Goal: Task Accomplishment & Management: Use online tool/utility

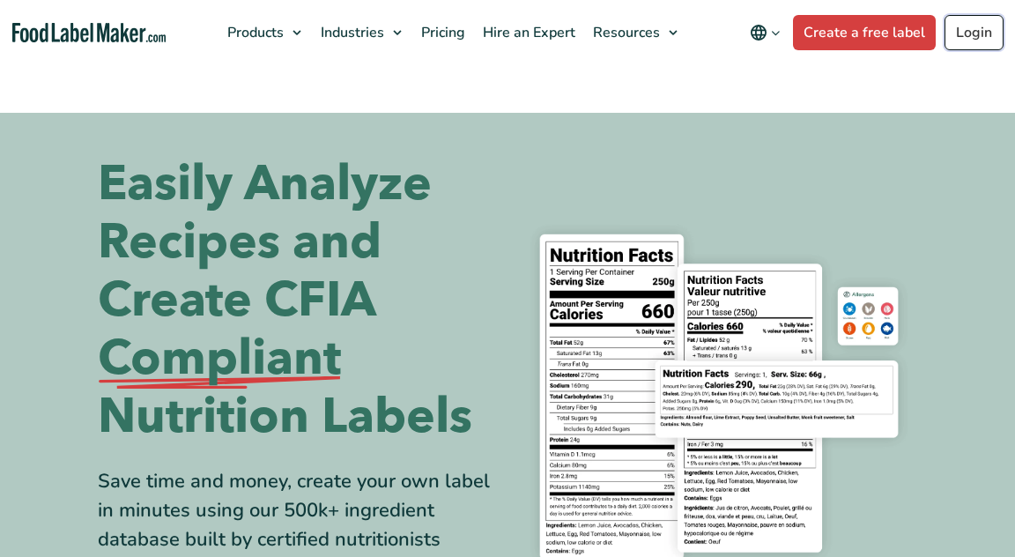
click at [975, 33] on link "Login" at bounding box center [973, 32] width 59 height 35
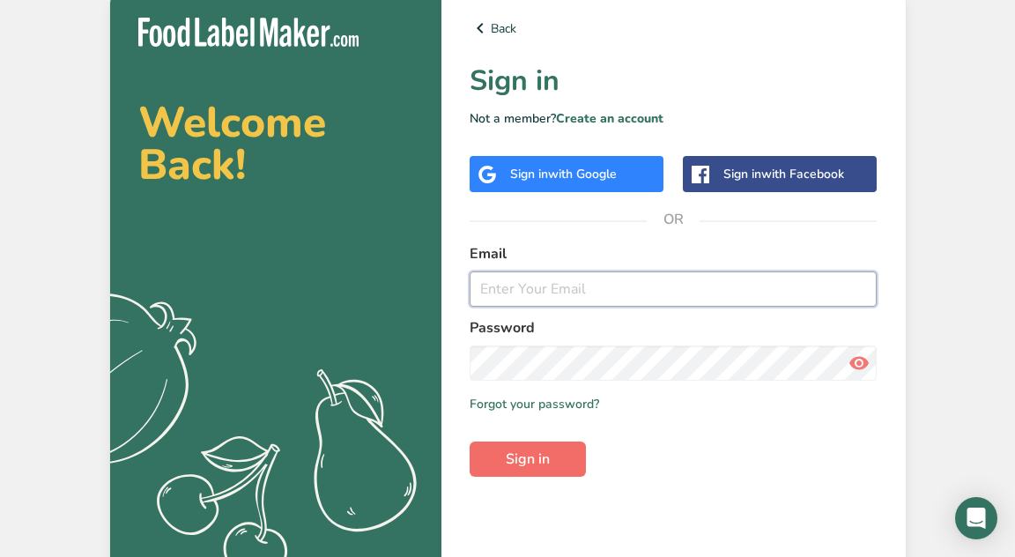
type input "[EMAIL_ADDRESS][DOMAIN_NAME]"
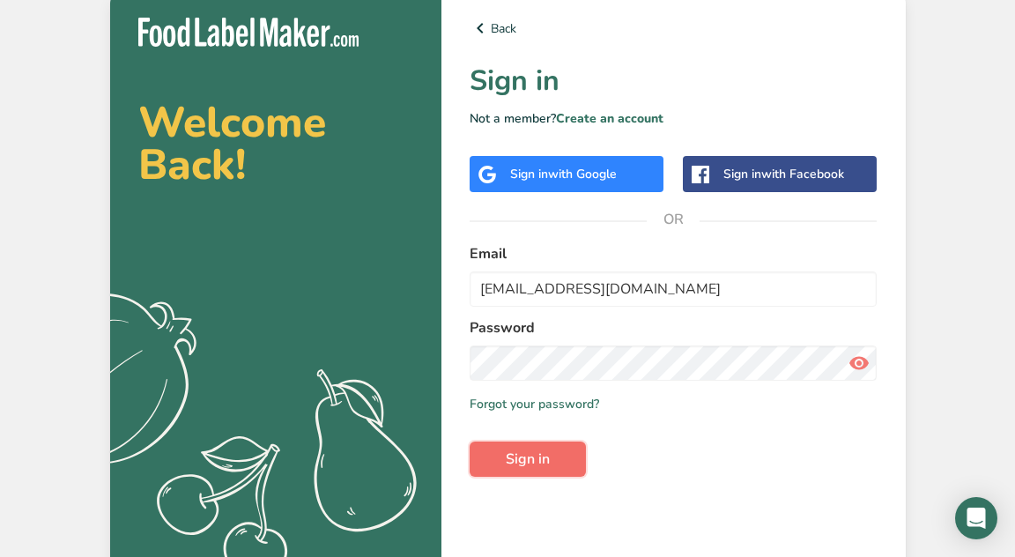
click at [529, 466] on span "Sign in" at bounding box center [528, 458] width 44 height 21
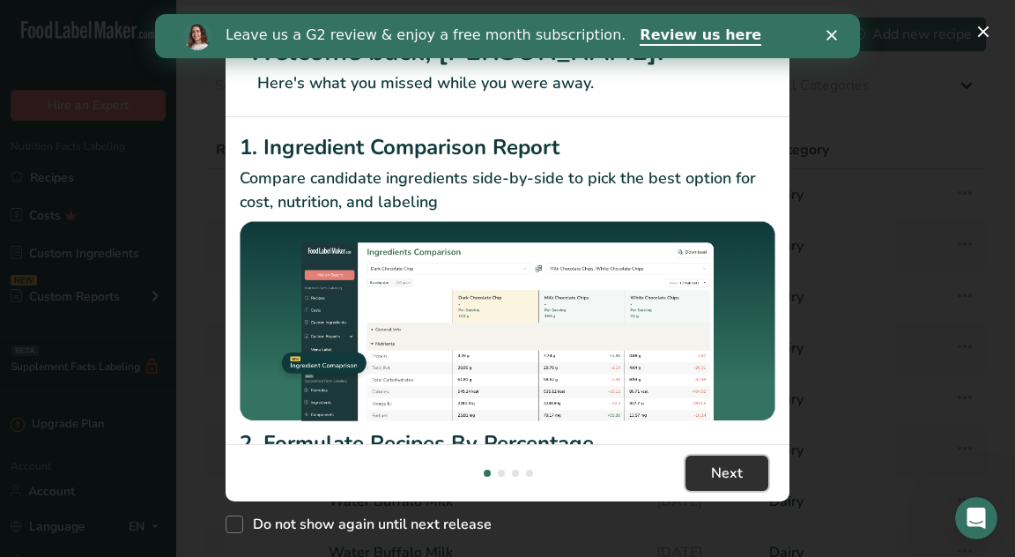
click at [758, 468] on button "Next" at bounding box center [726, 472] width 83 height 35
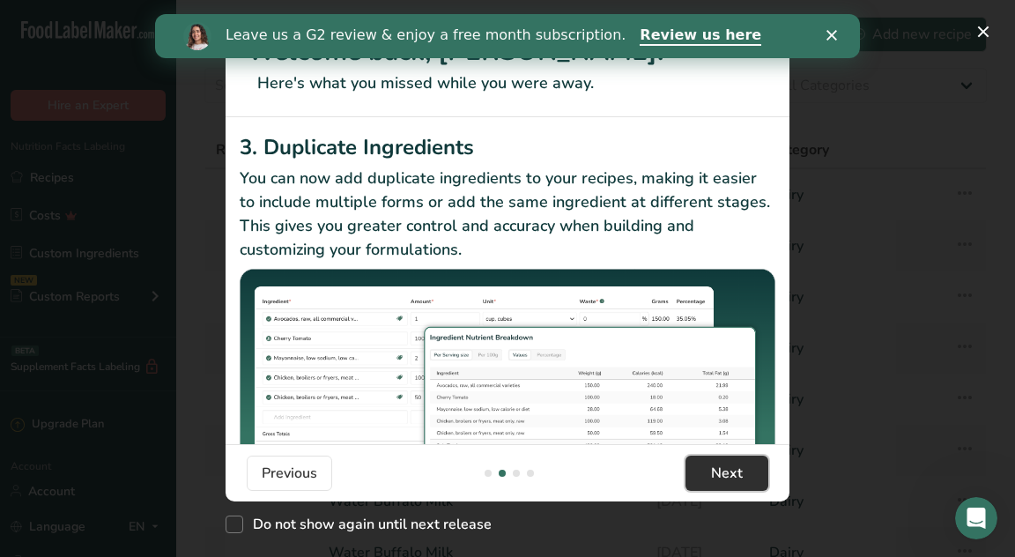
click at [758, 468] on button "Next" at bounding box center [726, 472] width 83 height 35
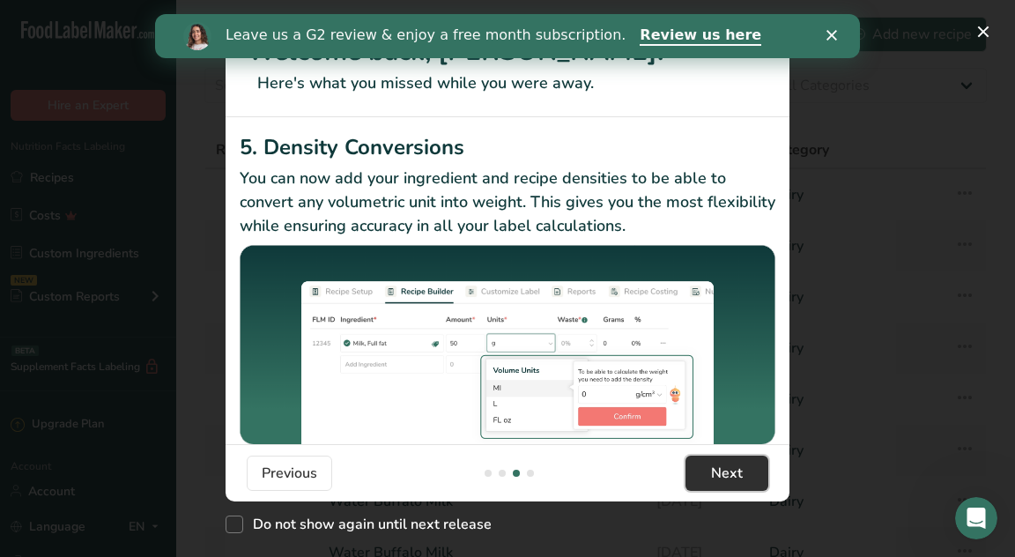
click at [758, 468] on button "Next" at bounding box center [726, 472] width 83 height 35
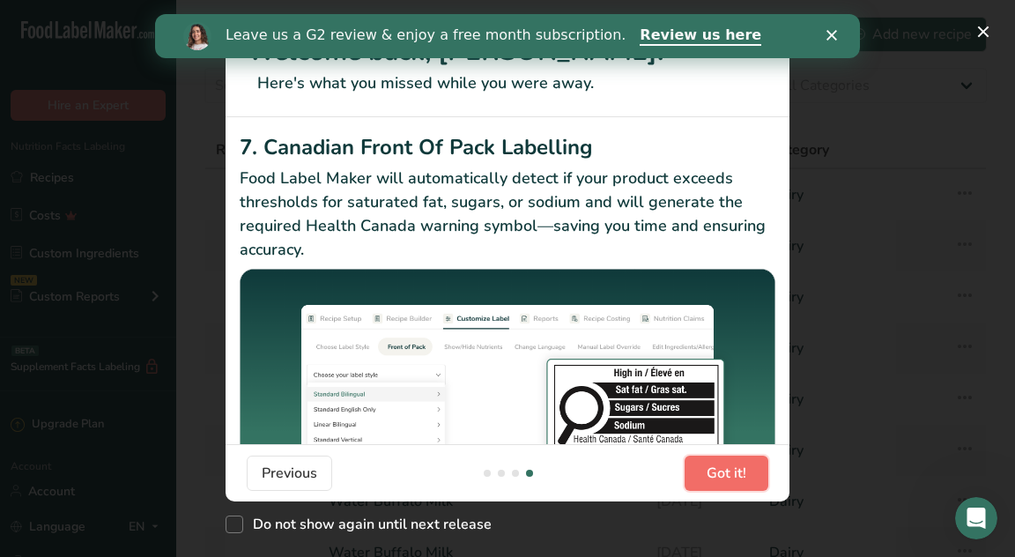
click at [758, 468] on button "Got it!" at bounding box center [726, 472] width 84 height 35
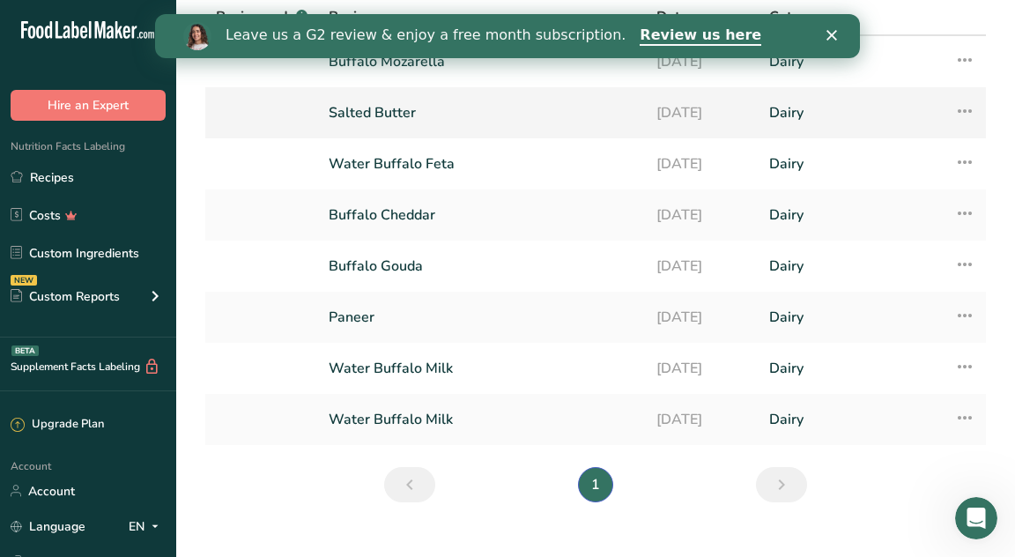
scroll to position [138, 0]
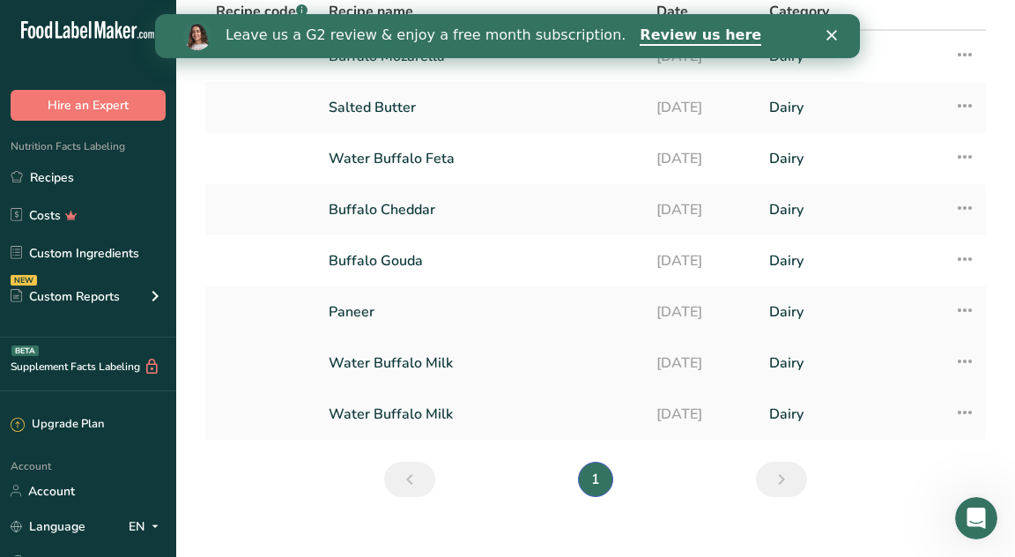
click at [596, 373] on link "Water Buffalo Milk" at bounding box center [482, 362] width 307 height 37
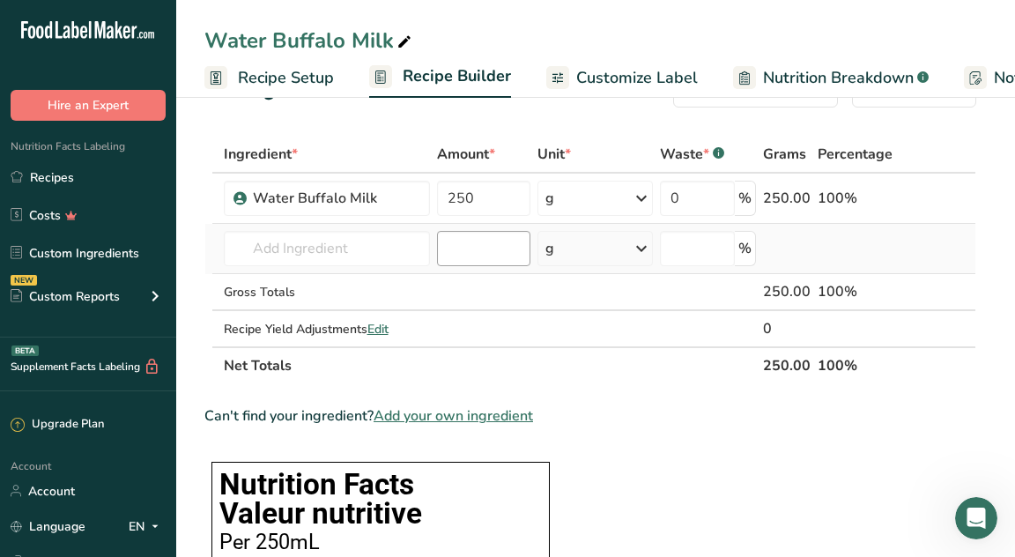
scroll to position [54, 0]
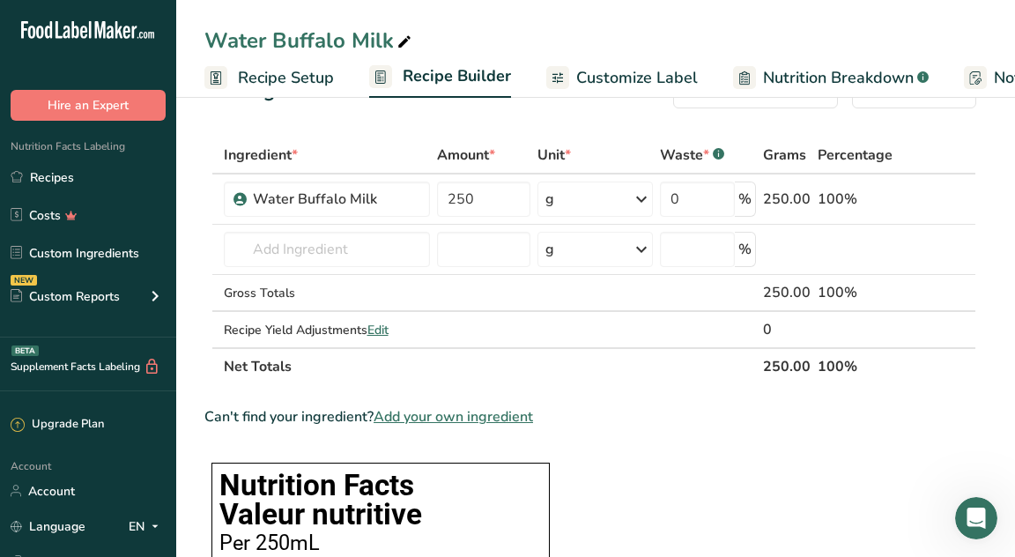
click at [673, 76] on span "Customize Label" at bounding box center [637, 78] width 122 height 24
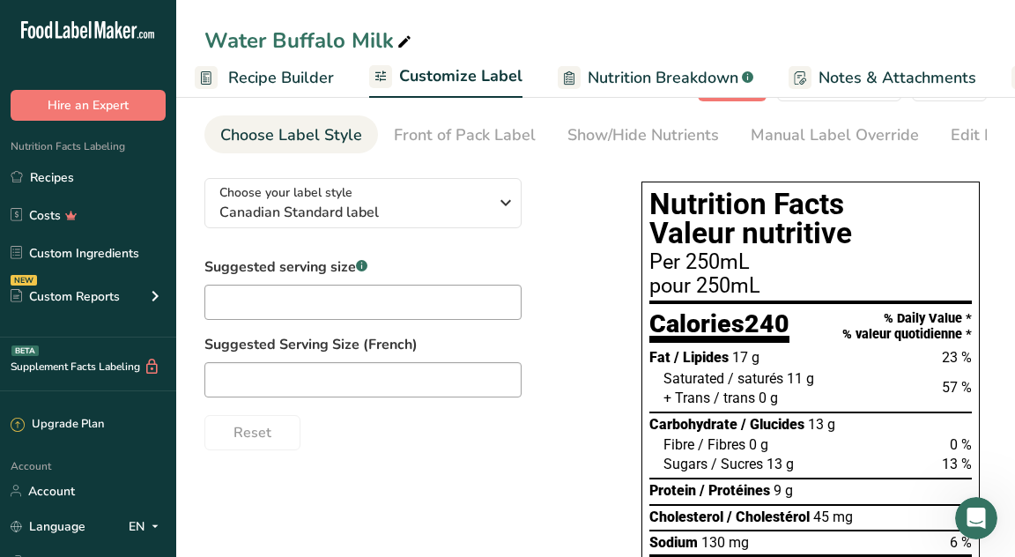
scroll to position [0, 343]
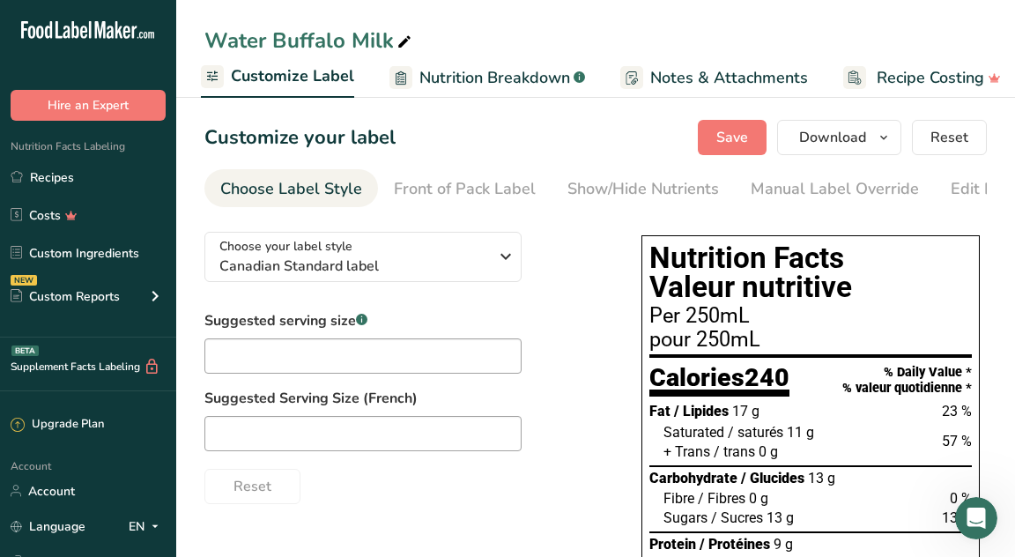
click at [673, 76] on span "Notes & Attachments" at bounding box center [729, 78] width 158 height 24
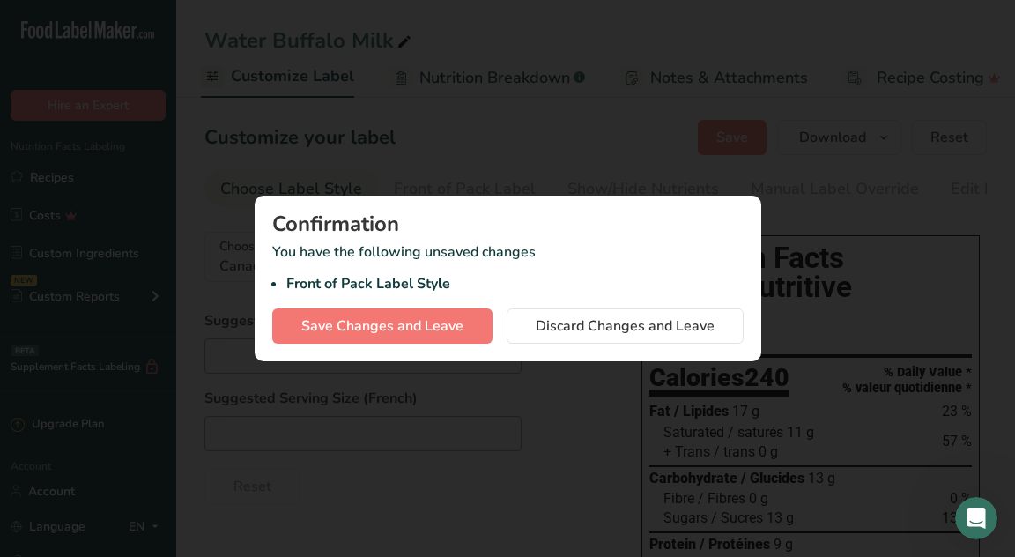
scroll to position [0, 357]
click at [561, 128] on div at bounding box center [507, 278] width 1015 height 557
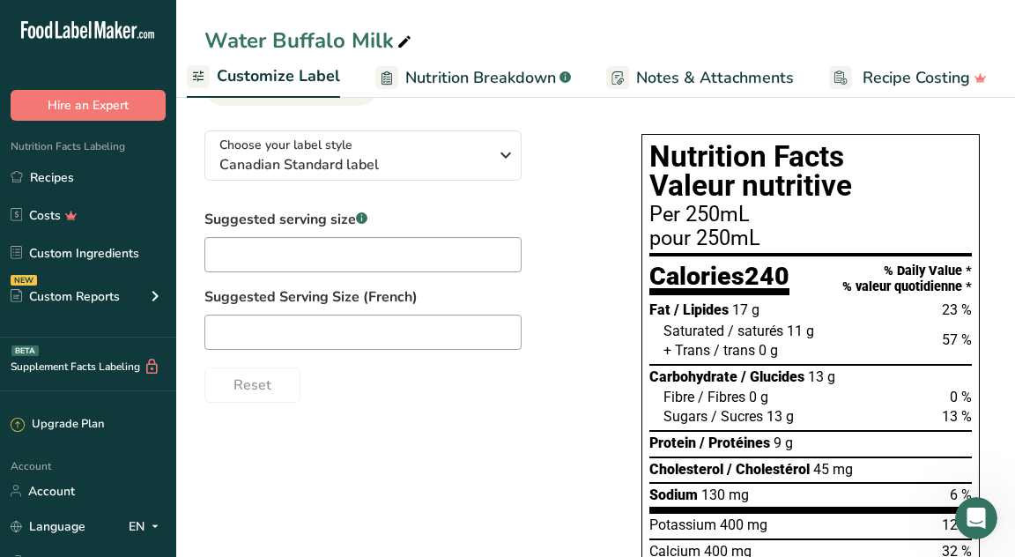
scroll to position [92, 0]
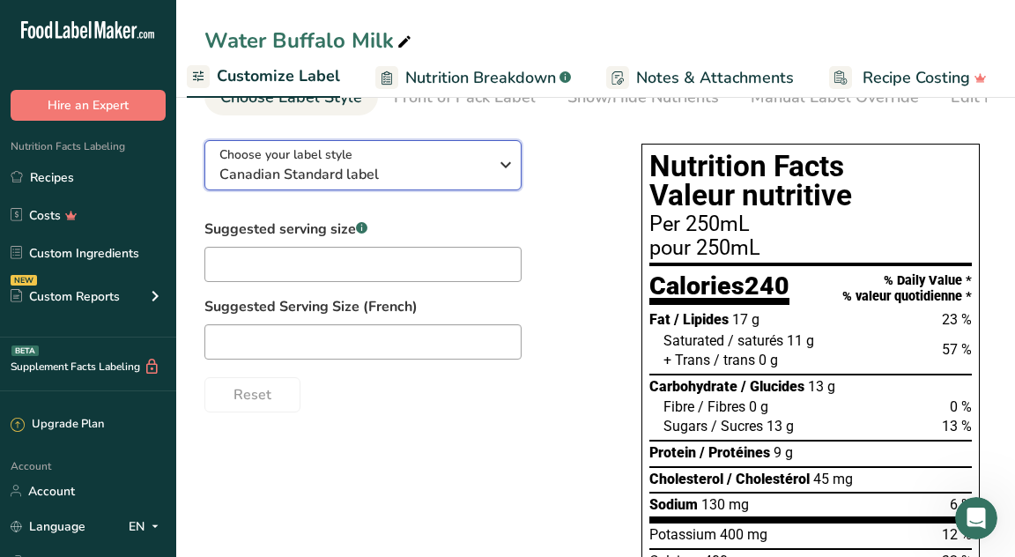
click at [496, 176] on icon "button" at bounding box center [505, 165] width 21 height 32
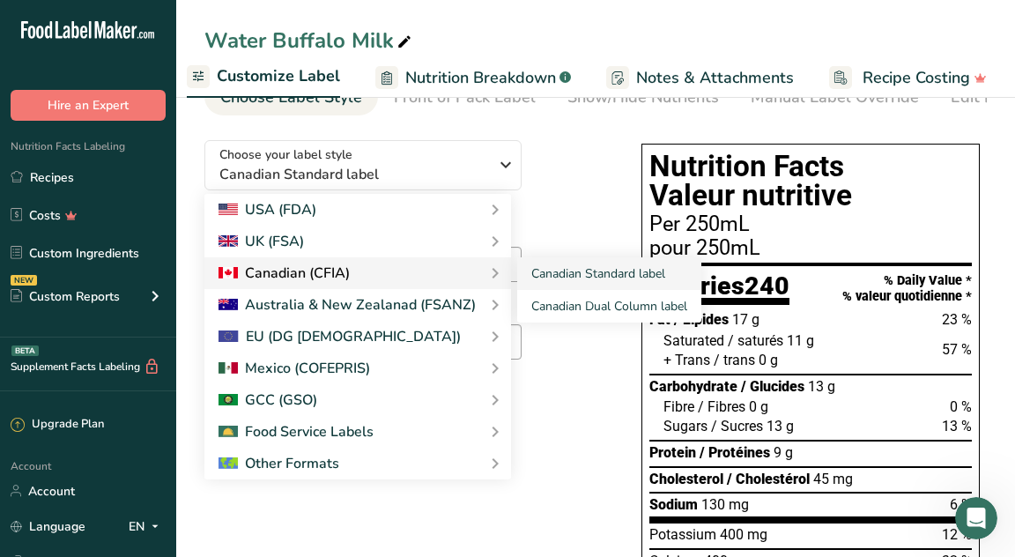
click at [363, 284] on div "Canadian (CFIA)" at bounding box center [357, 272] width 278 height 21
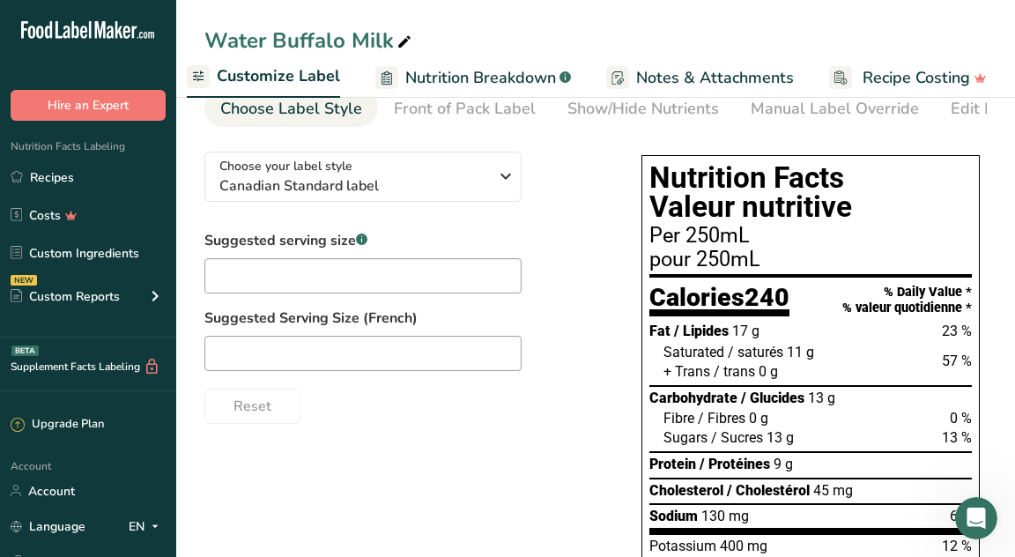
scroll to position [0, 0]
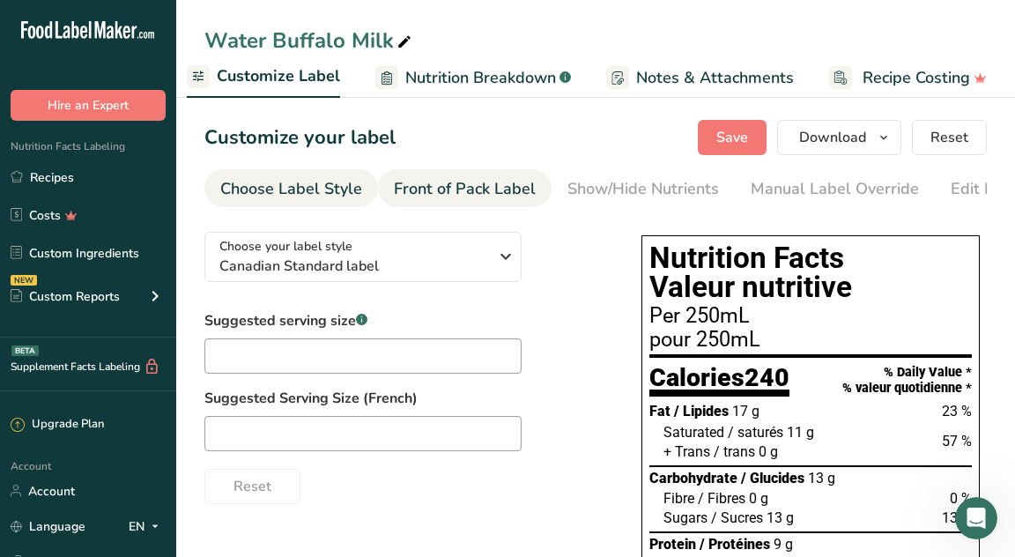
click at [486, 191] on div "Front of Pack Label" at bounding box center [465, 189] width 142 height 24
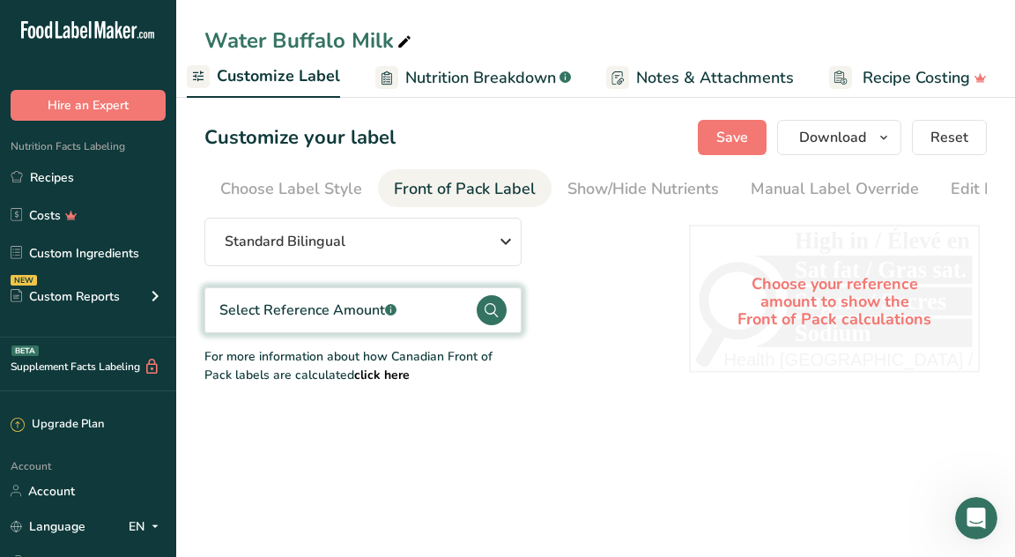
scroll to position [0, 171]
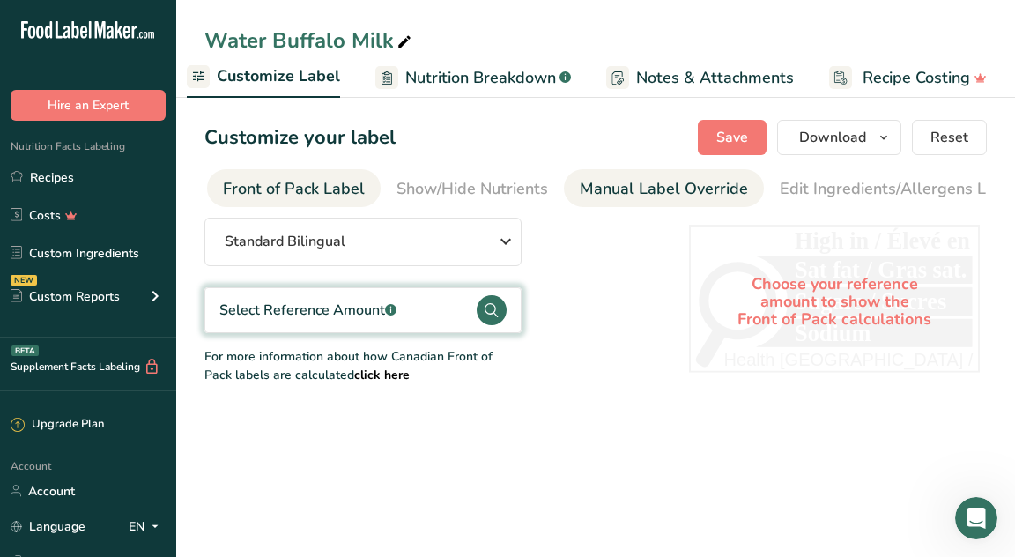
click at [596, 186] on div "Manual Label Override" at bounding box center [664, 189] width 168 height 24
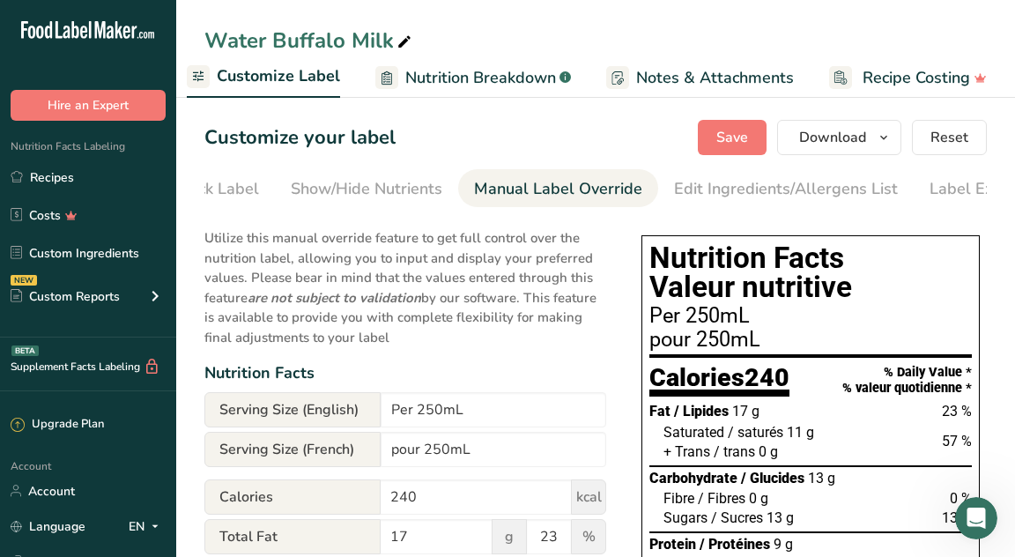
scroll to position [0, 336]
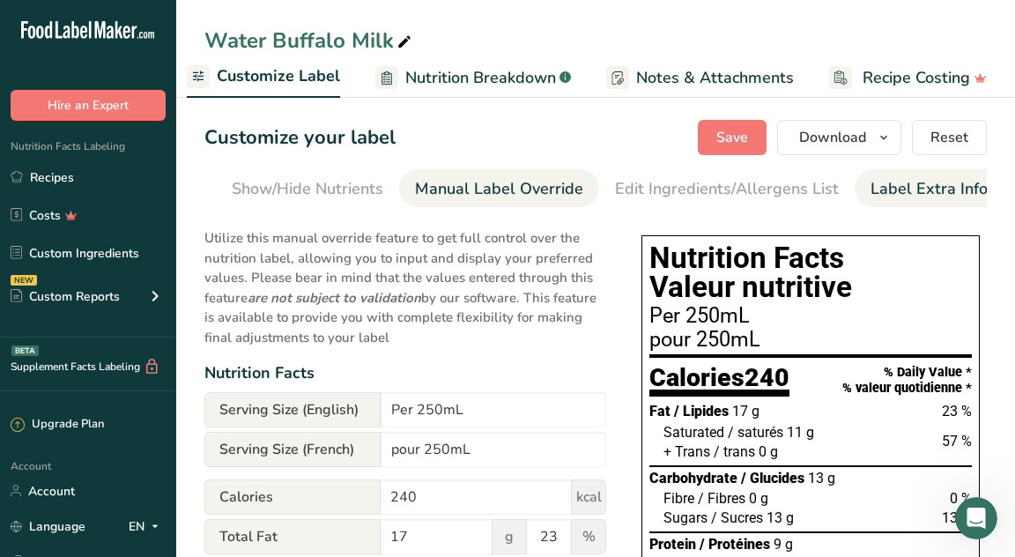
click at [879, 198] on div "Label Extra Info" at bounding box center [928, 189] width 117 height 24
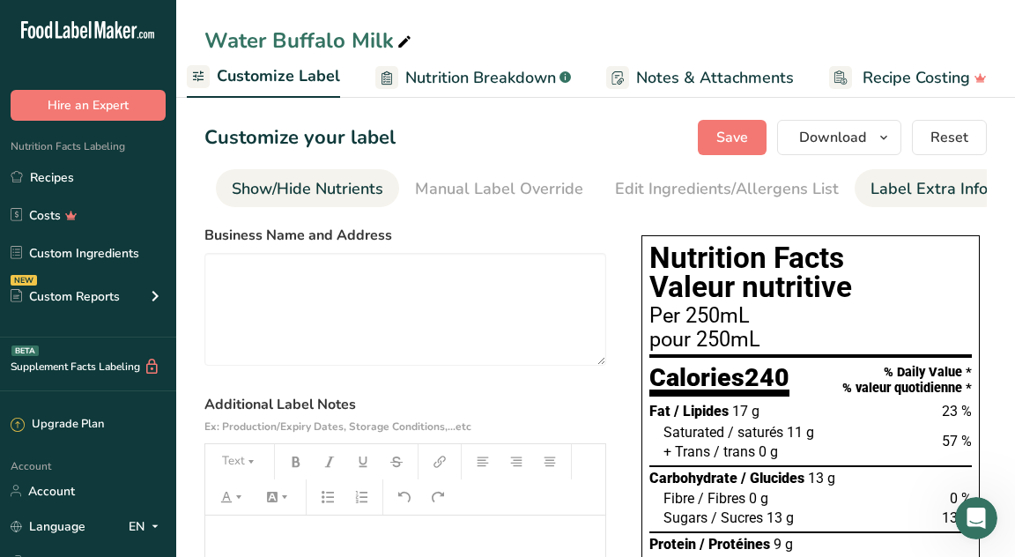
click at [334, 189] on div "Show/Hide Nutrients" at bounding box center [308, 189] width 152 height 24
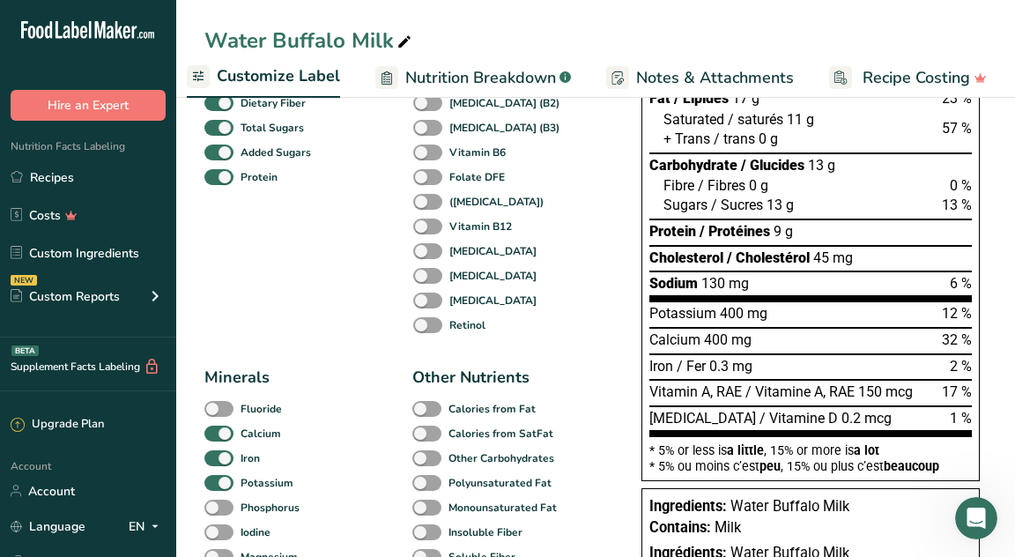
scroll to position [0, 0]
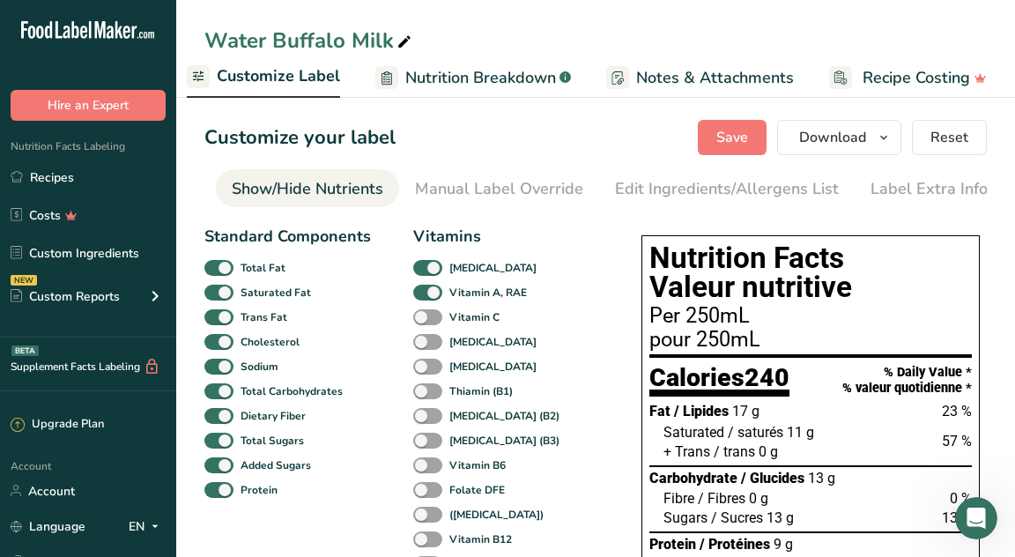
click at [248, 67] on span "Customize Label" at bounding box center [278, 76] width 123 height 24
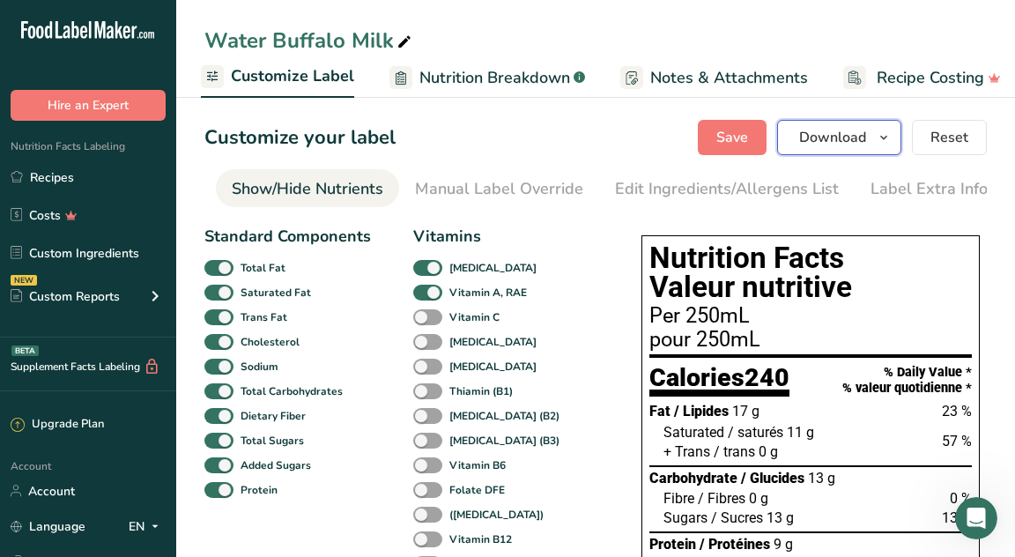
click at [892, 134] on span "button" at bounding box center [883, 137] width 21 height 21
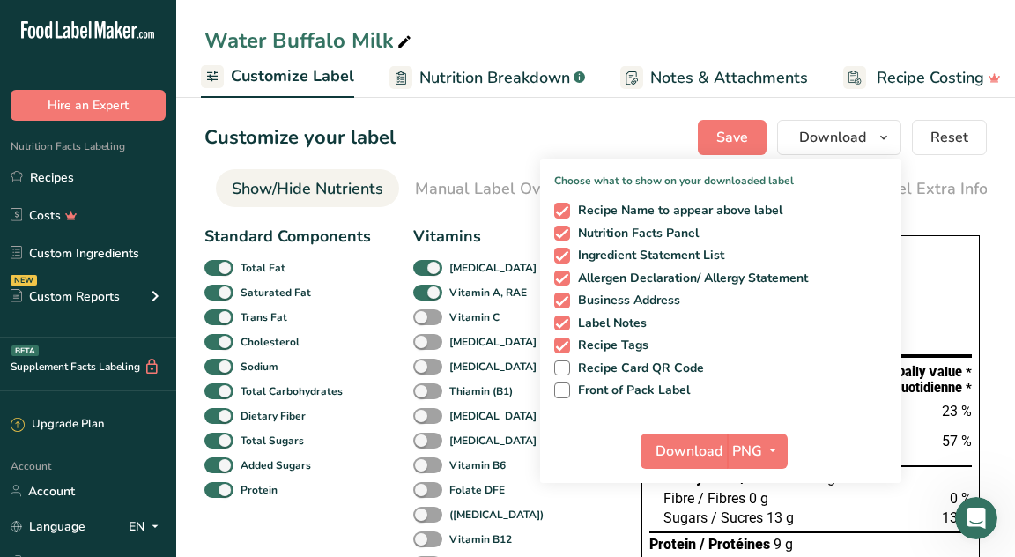
click at [596, 465] on div "Download PNG PNG BMP SVG PDF" at bounding box center [720, 454] width 361 height 56
